Goal: Information Seeking & Learning: Learn about a topic

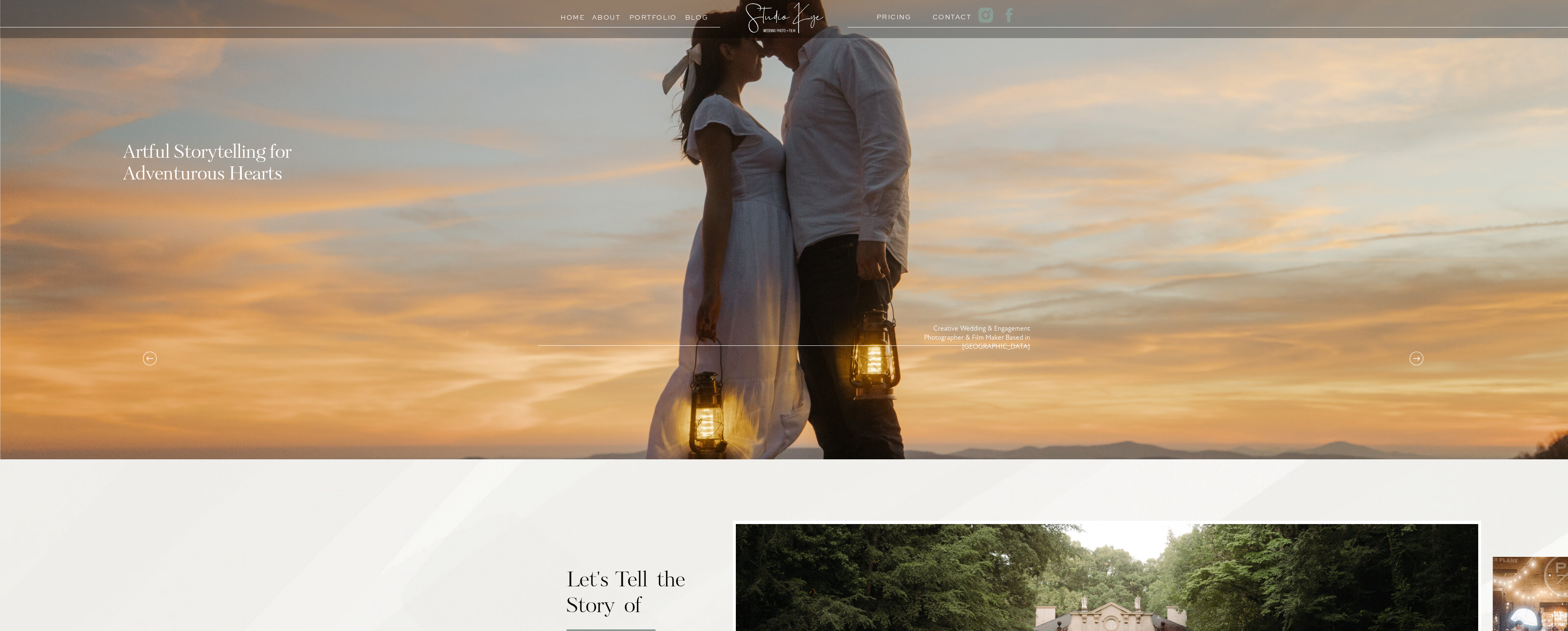
click at [697, 18] on h3 "Blog" at bounding box center [696, 15] width 37 height 8
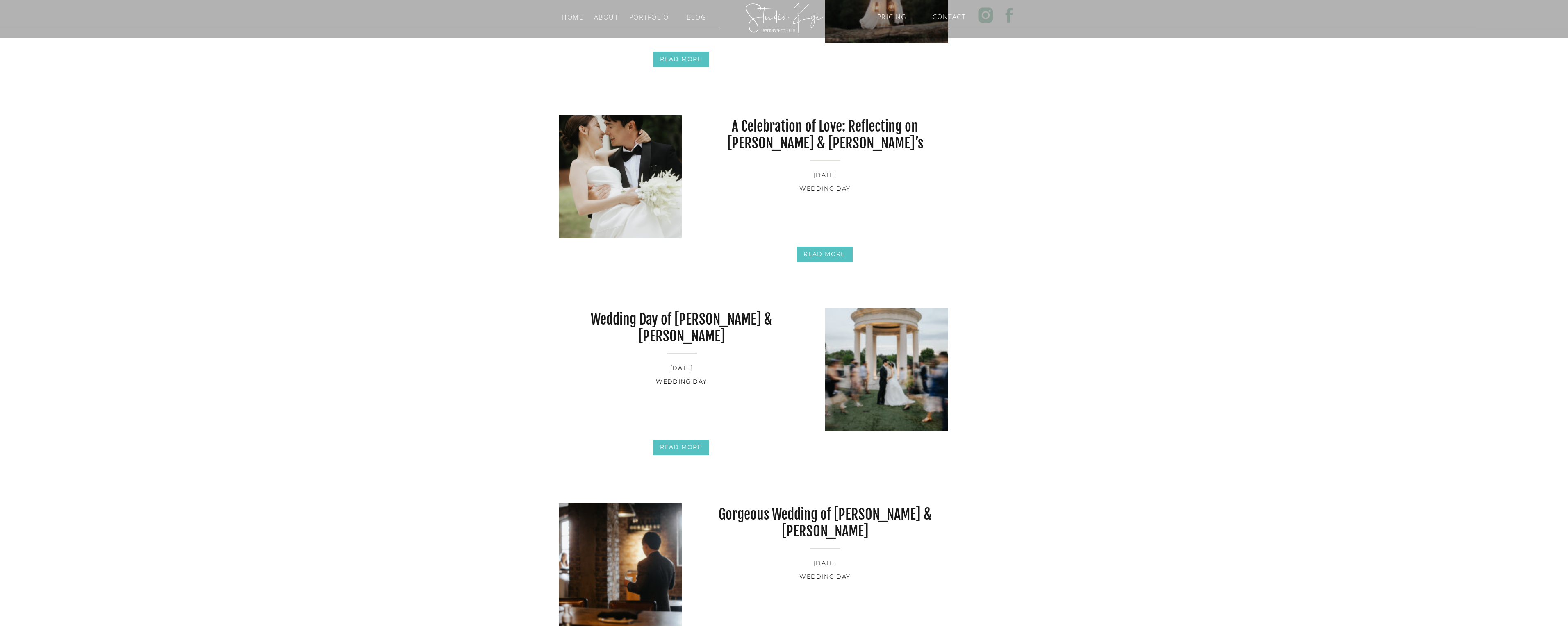
scroll to position [982, 0]
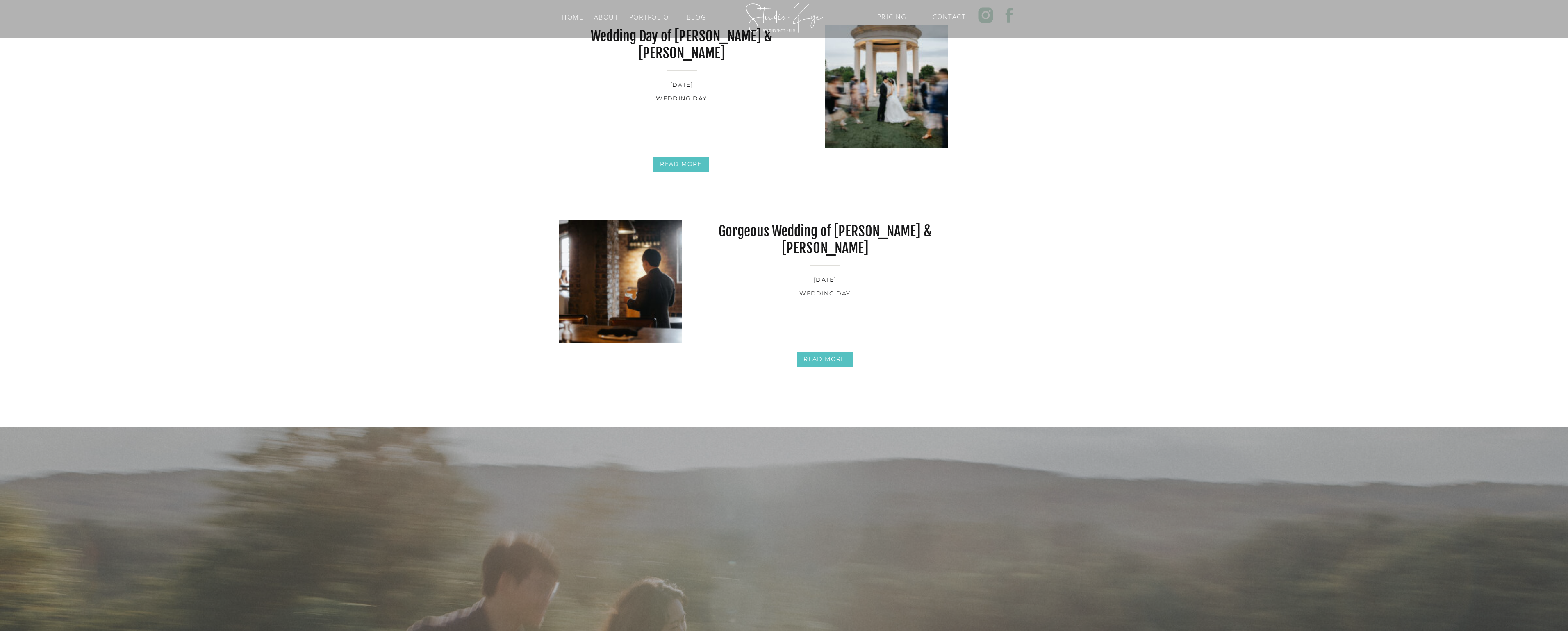
click at [636, 304] on img at bounding box center [620, 282] width 123 height 123
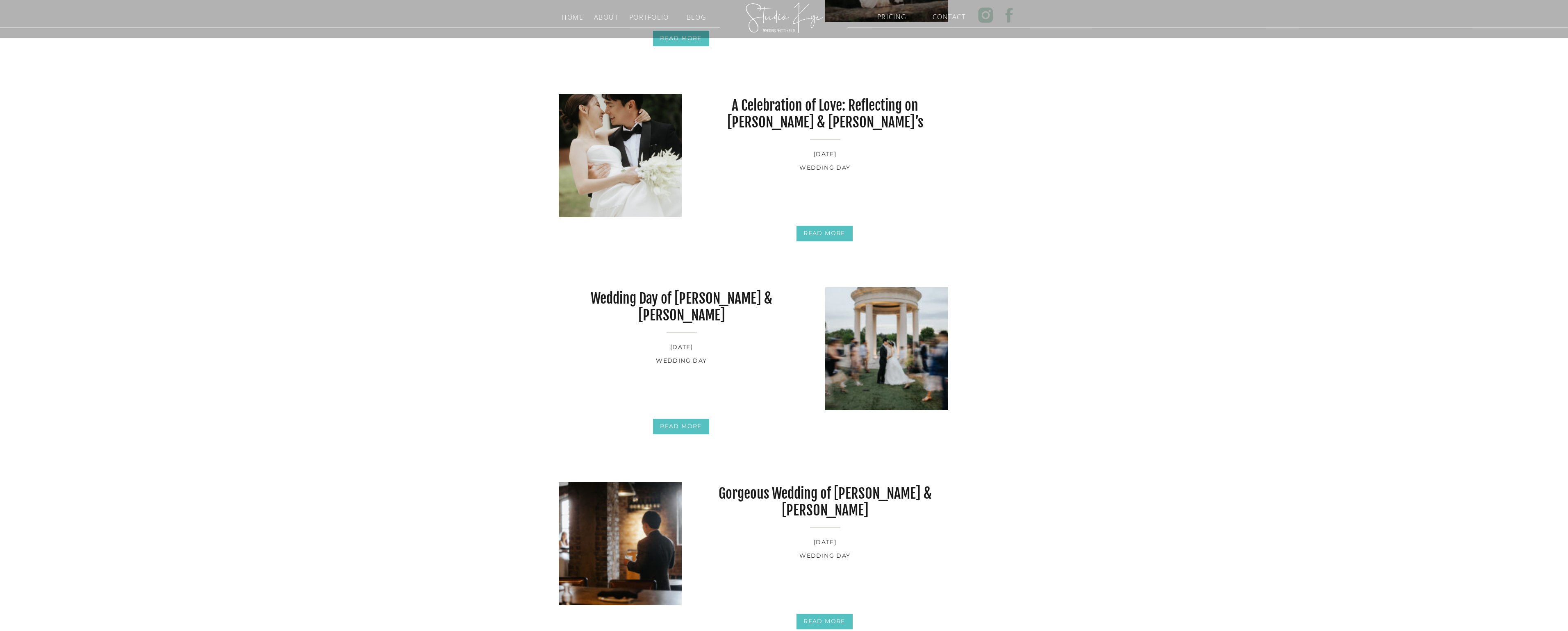
click at [884, 359] on img at bounding box center [887, 349] width 123 height 123
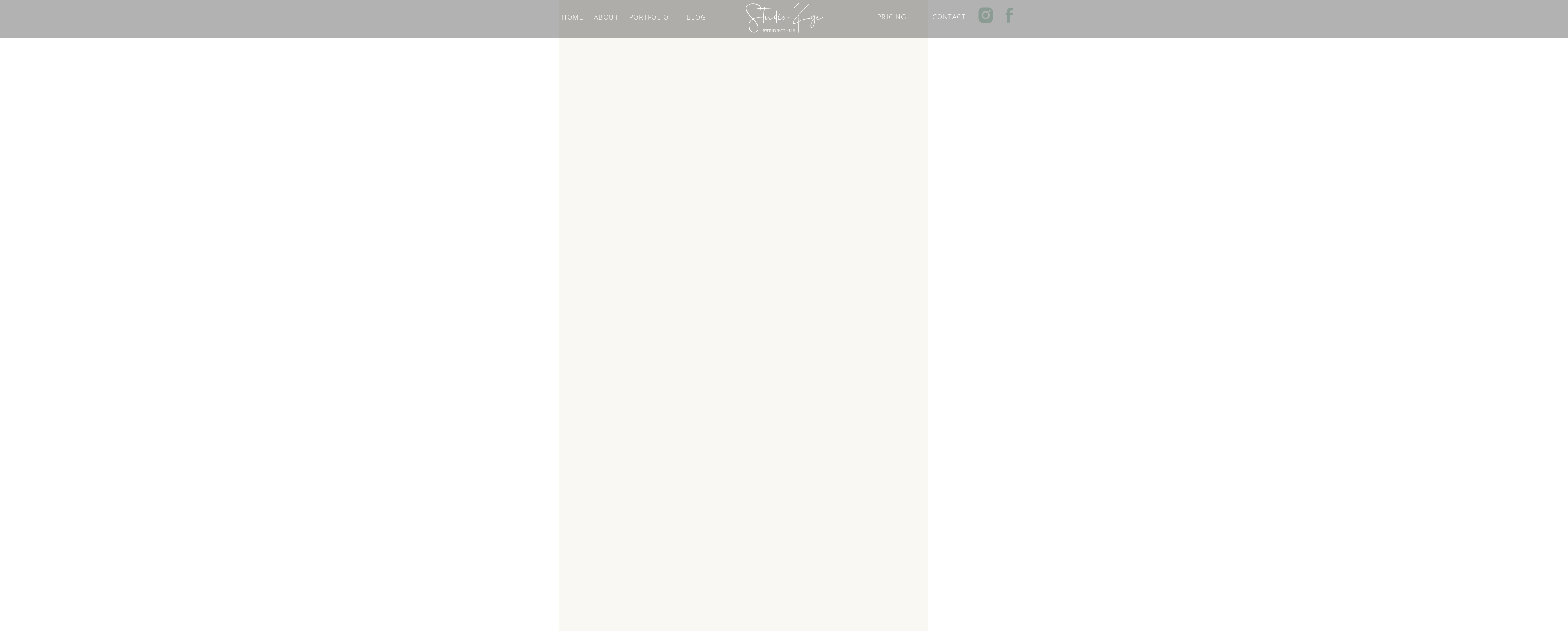
scroll to position [681, 0]
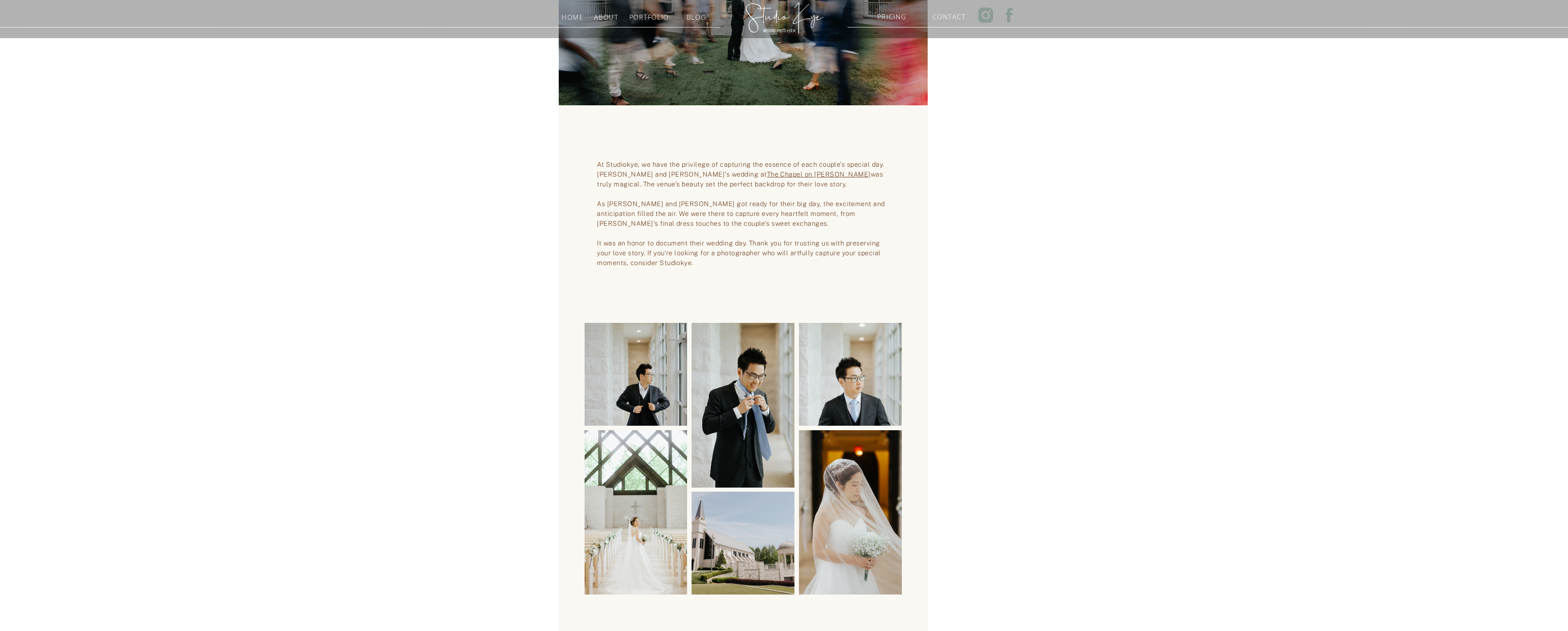
click at [698, 18] on h3 "Blog" at bounding box center [696, 15] width 37 height 8
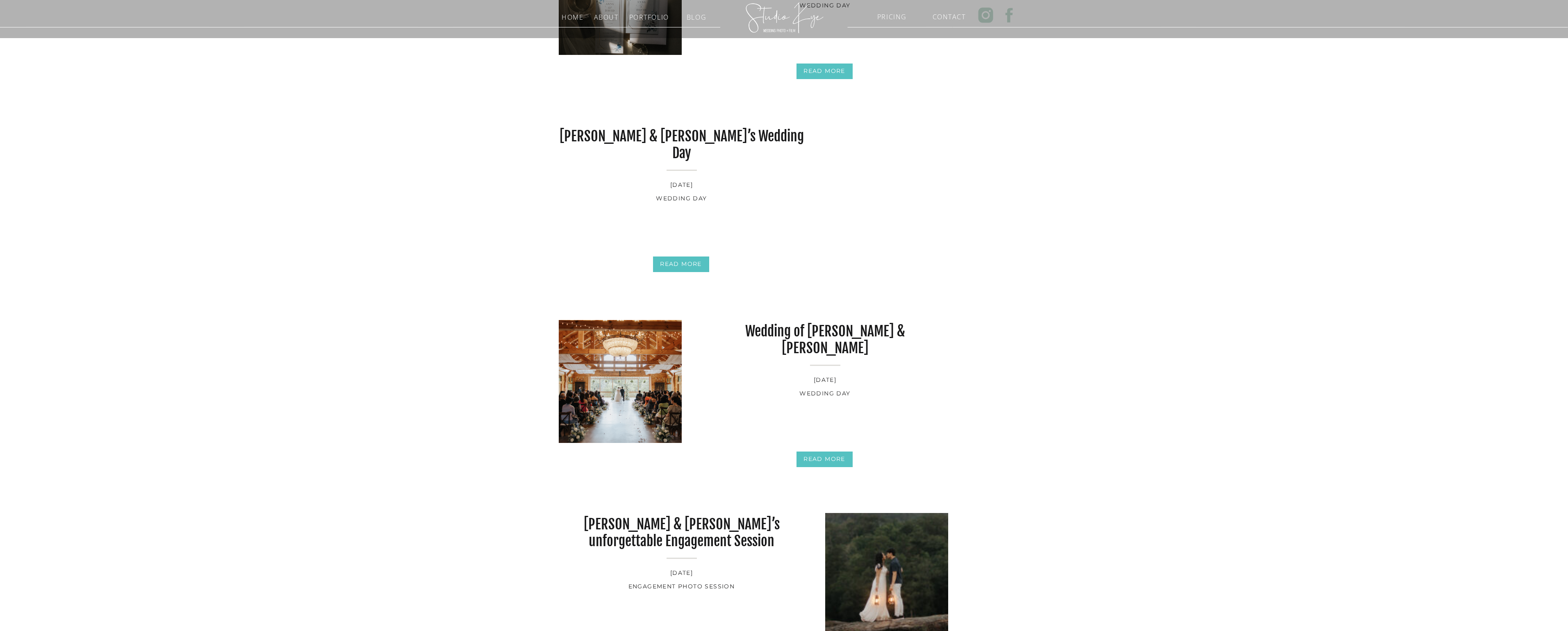
scroll to position [276, 0]
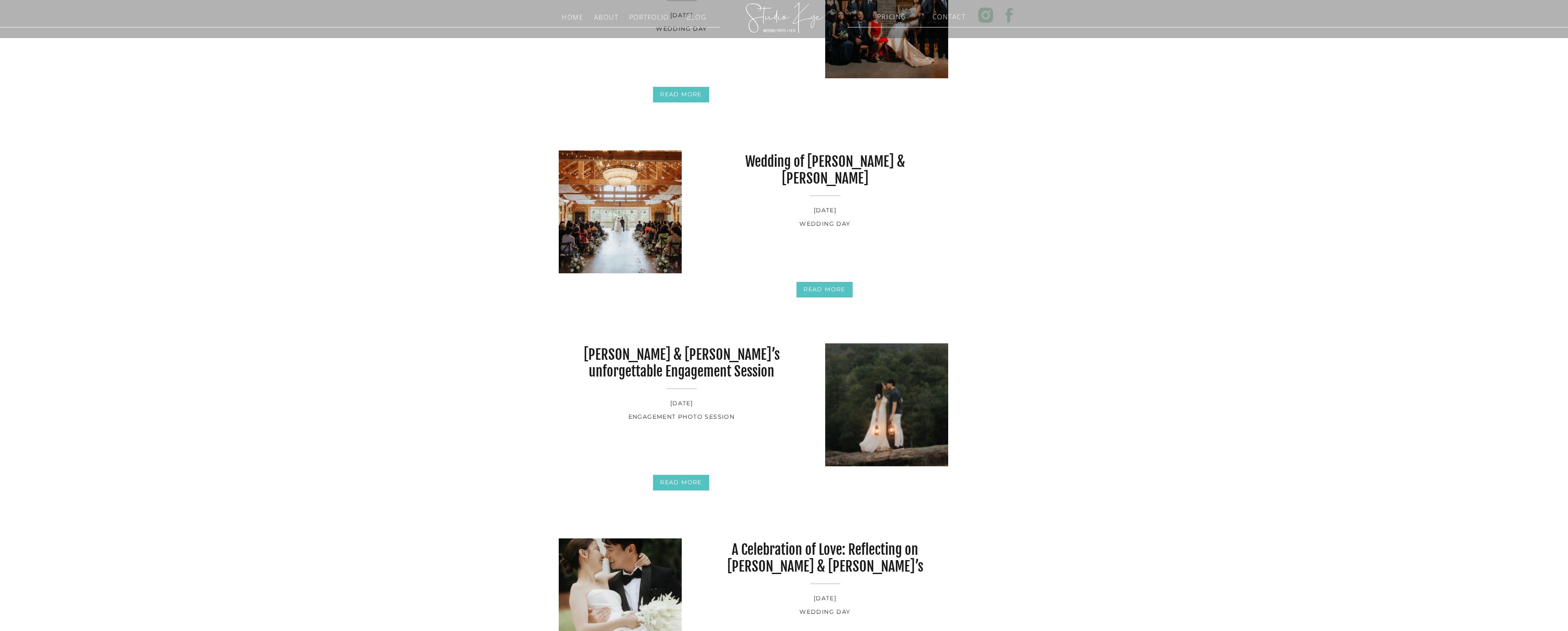
click at [630, 225] on img at bounding box center [620, 212] width 123 height 123
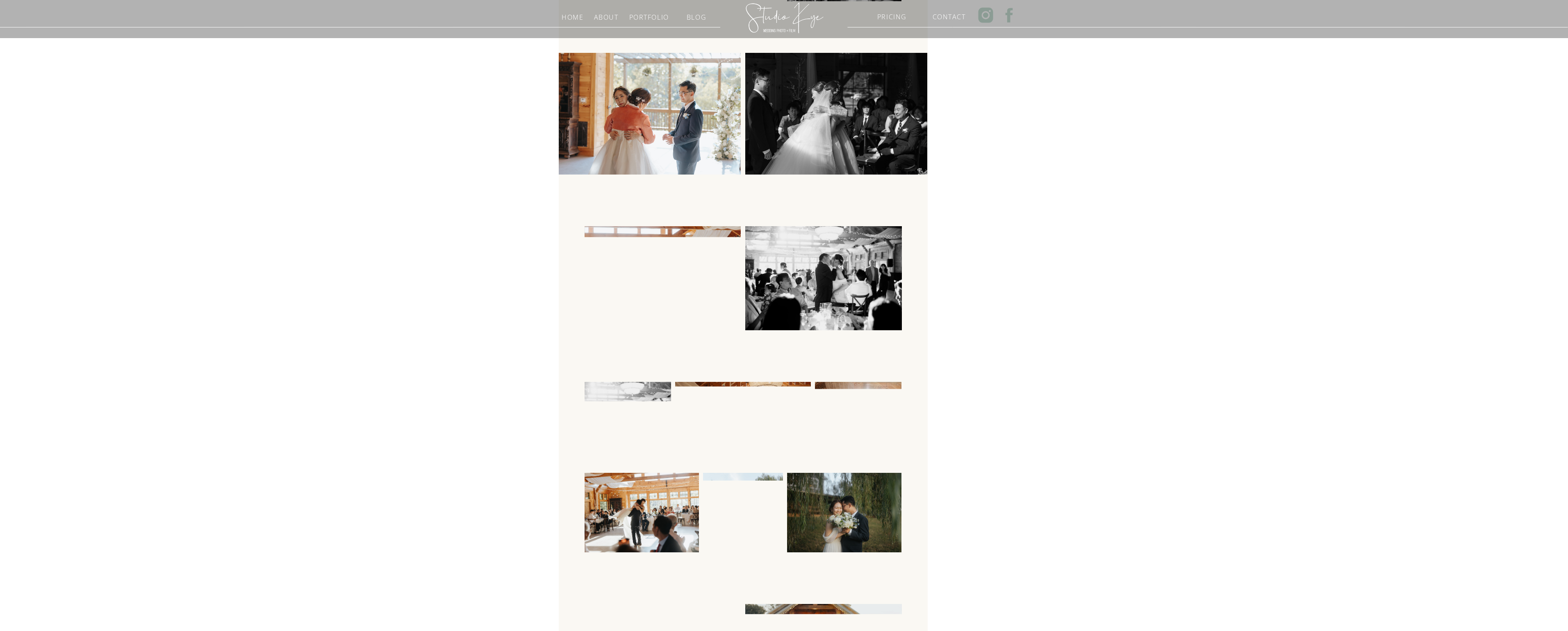
scroll to position [2457, 0]
